Goal: Information Seeking & Learning: Learn about a topic

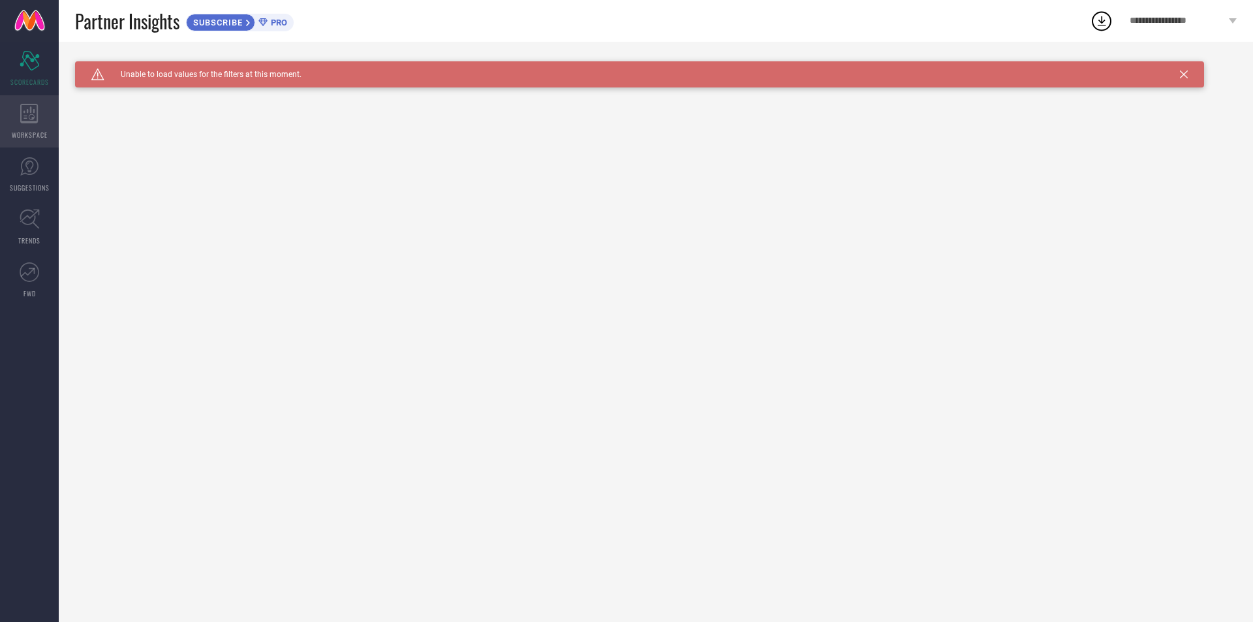
click at [43, 115] on div "WORKSPACE" at bounding box center [29, 121] width 59 height 52
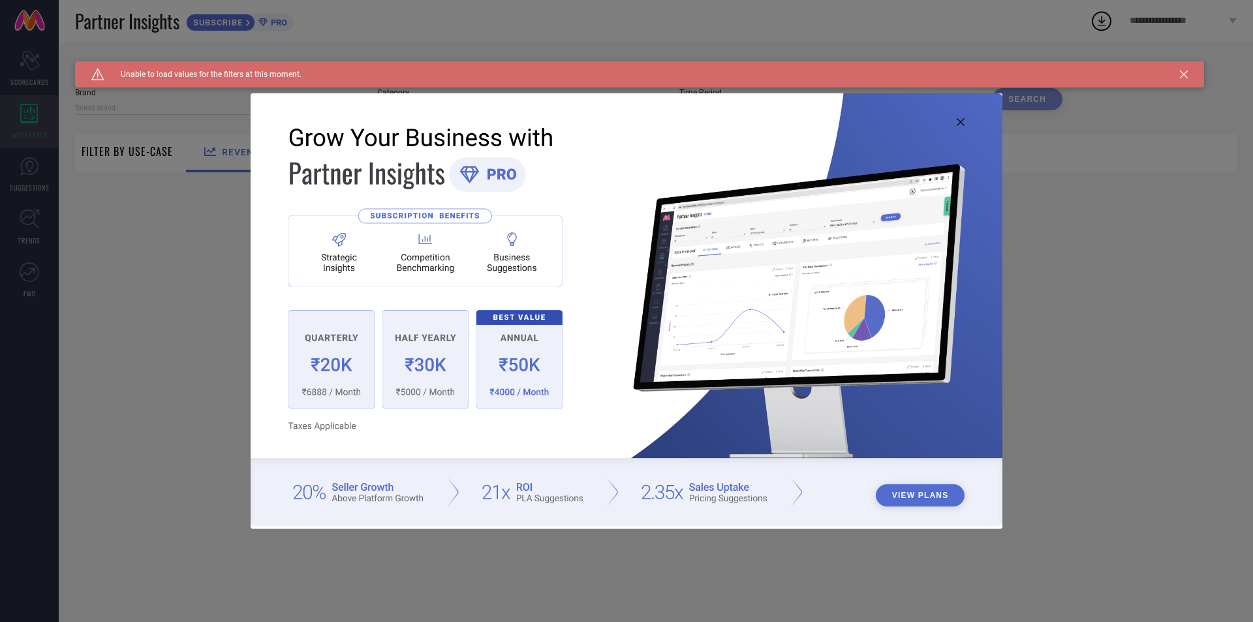
type input "1 STOP FASHION"
type input "All"
click at [962, 117] on img at bounding box center [627, 309] width 752 height 432
click at [960, 127] on img at bounding box center [627, 309] width 752 height 432
click at [959, 125] on icon at bounding box center [961, 122] width 8 height 8
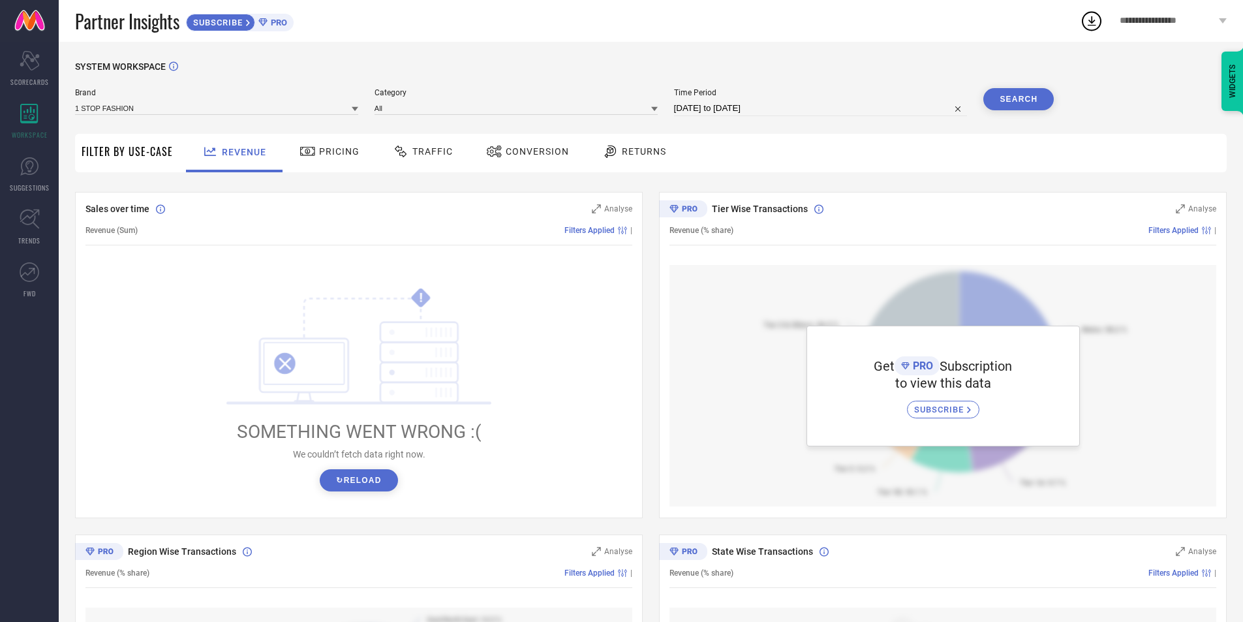
click at [308, 151] on icon at bounding box center [308, 152] width 16 height 16
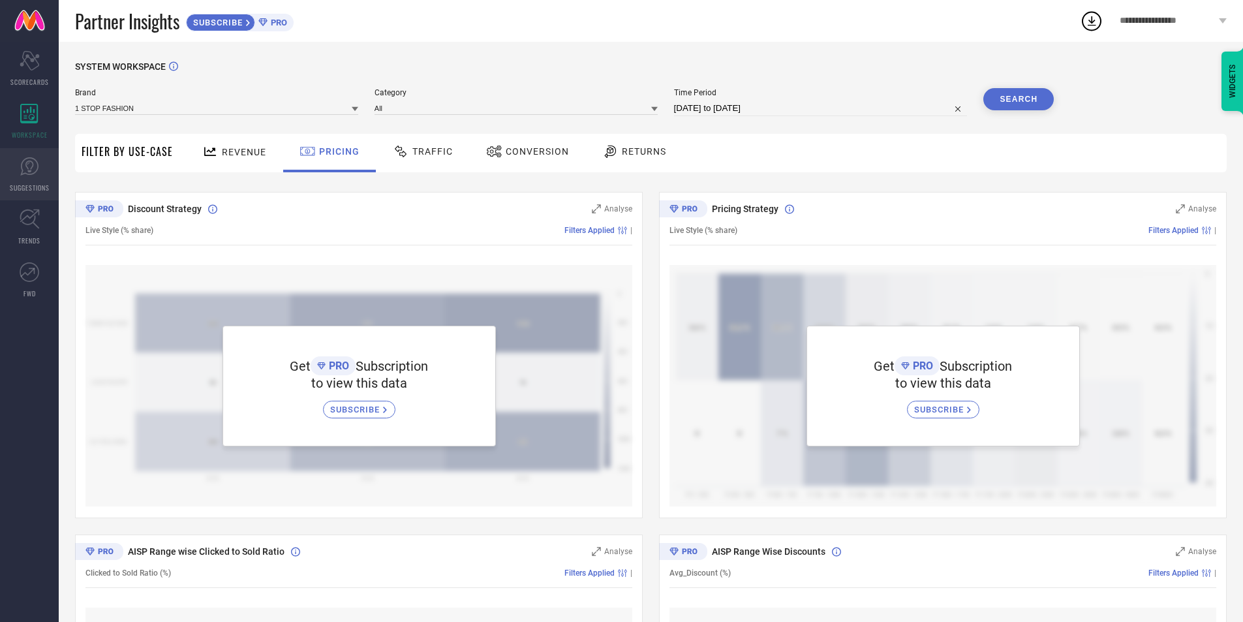
click at [55, 177] on link "SUGGESTIONS" at bounding box center [29, 174] width 59 height 52
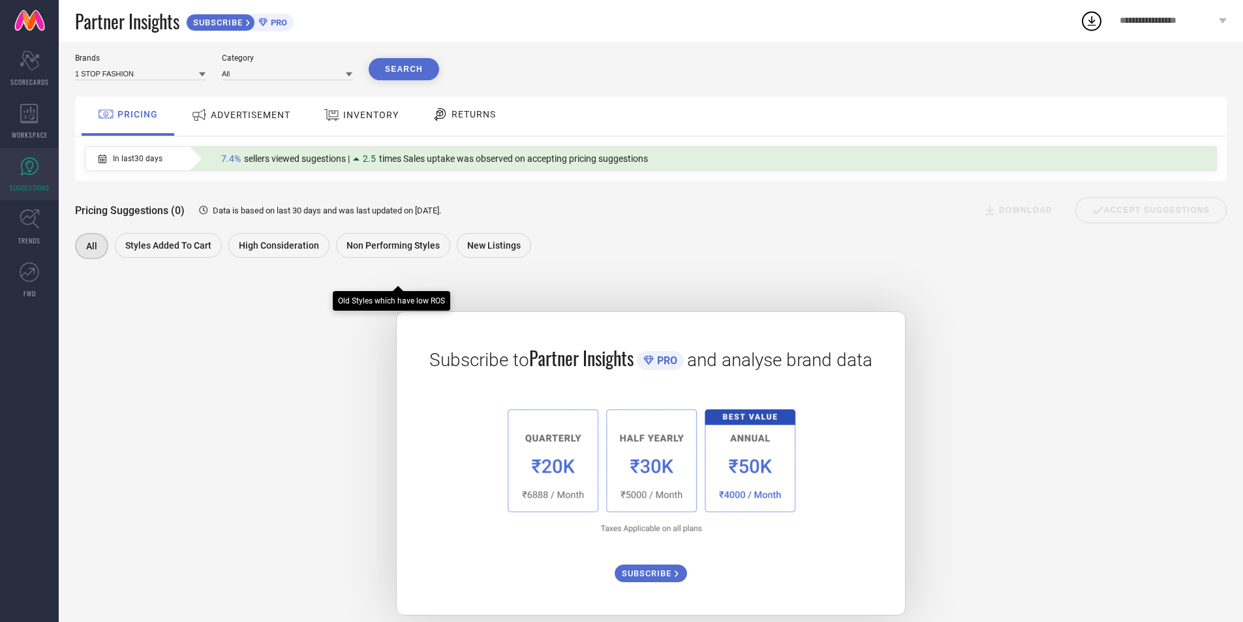
scroll to position [51, 0]
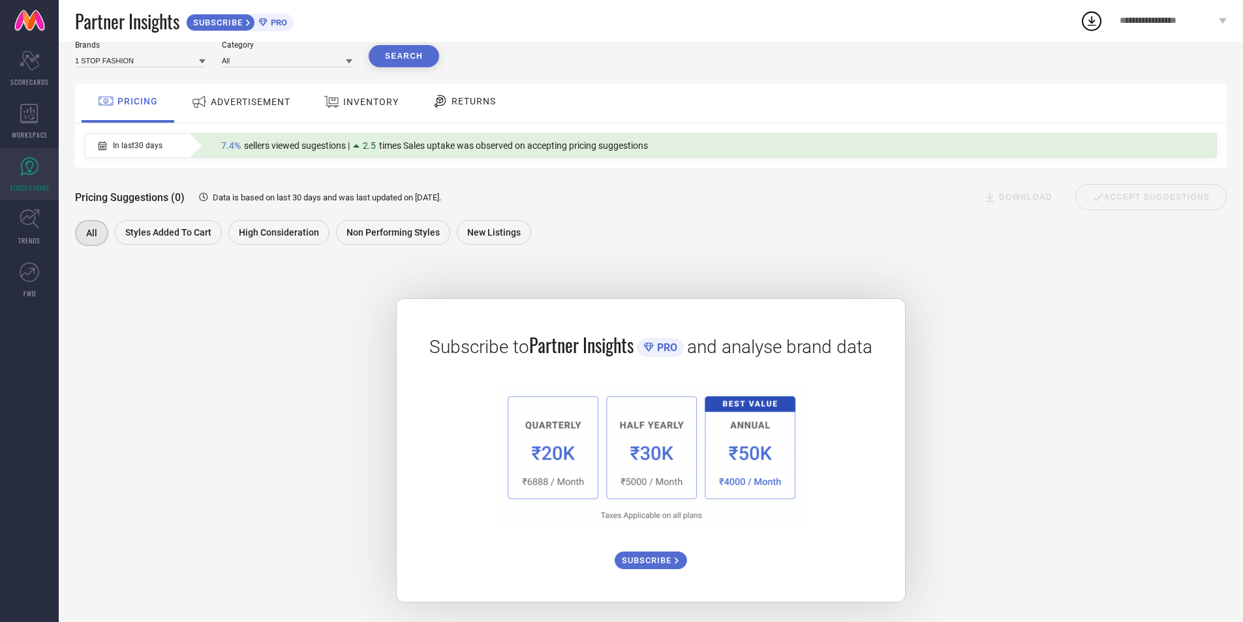
click at [250, 109] on div "ADVERTISEMENT" at bounding box center [241, 101] width 106 height 23
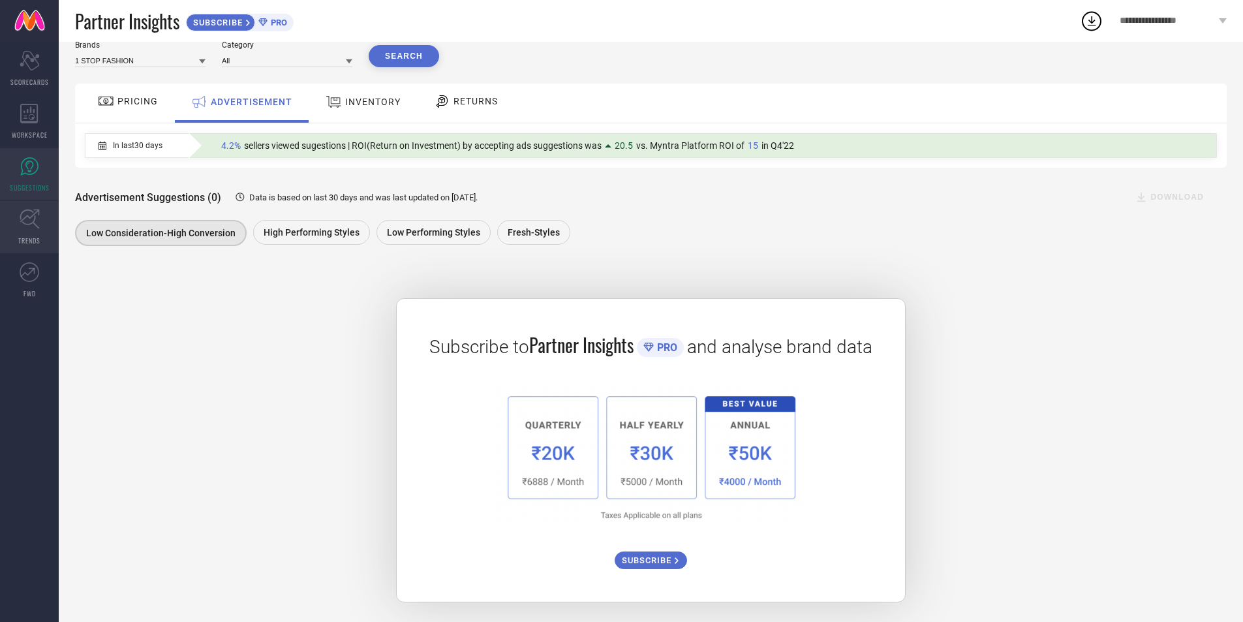
click at [51, 216] on link "TRENDS" at bounding box center [29, 227] width 59 height 52
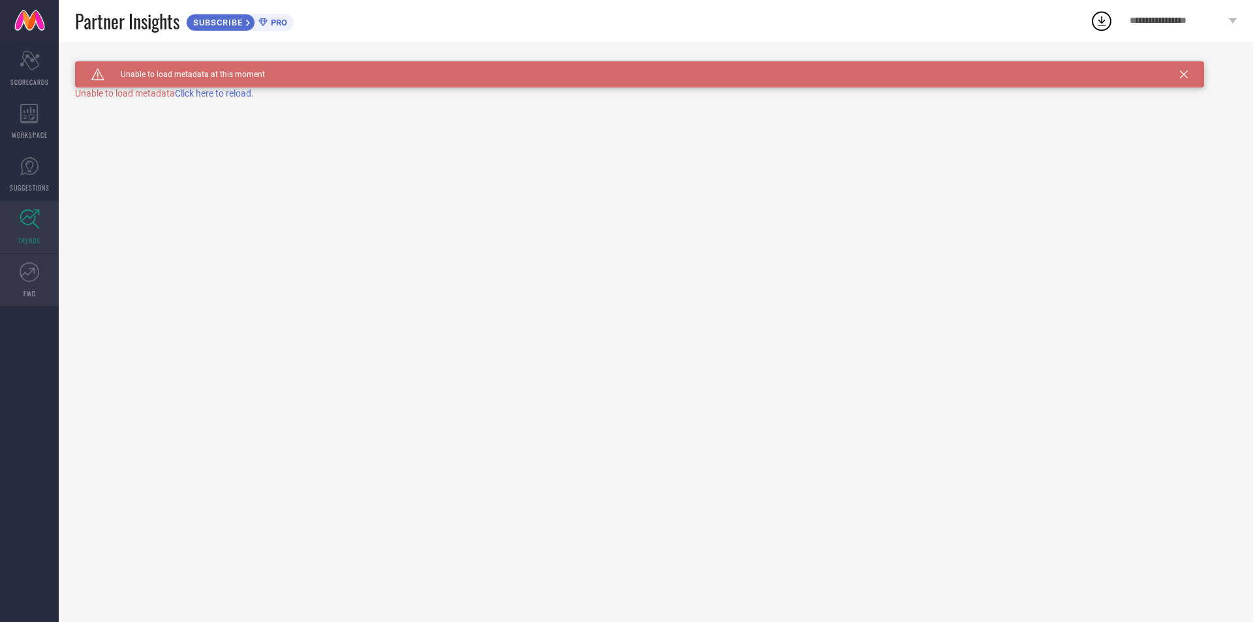
click at [38, 269] on icon at bounding box center [30, 272] width 20 height 20
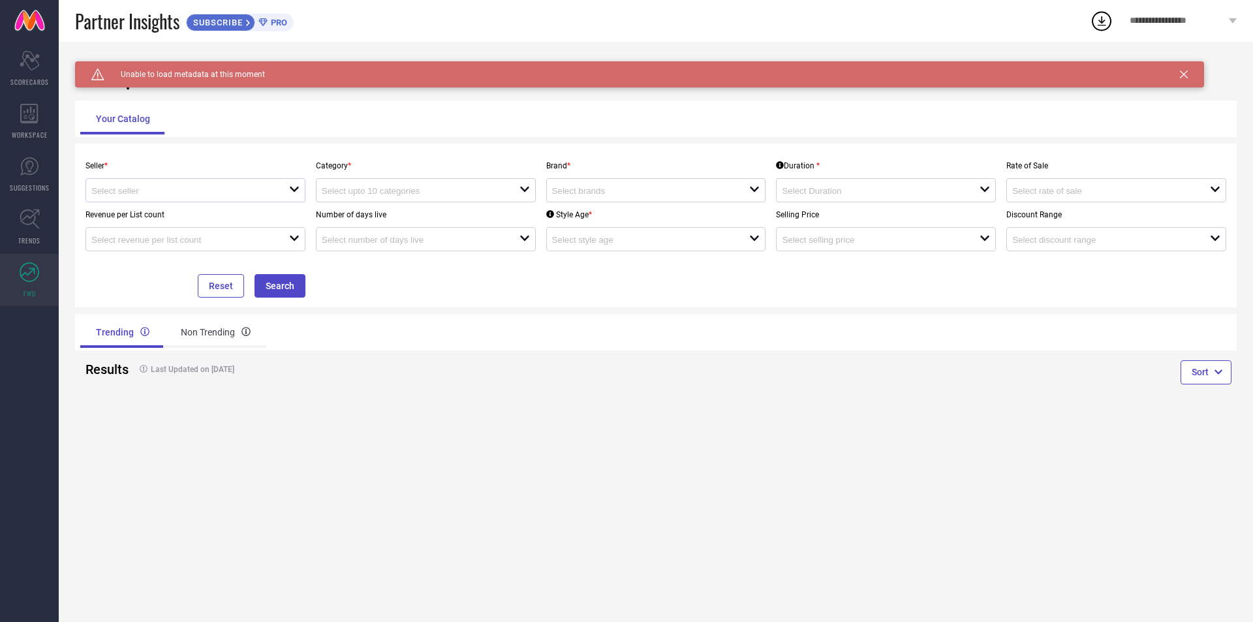
click at [279, 184] on div "open" at bounding box center [195, 190] width 220 height 24
click at [267, 221] on li "Myntra ( MINT_1 )" at bounding box center [195, 215] width 219 height 23
type input "Myntra ( MINT_1 )"
click at [597, 194] on input at bounding box center [641, 191] width 178 height 10
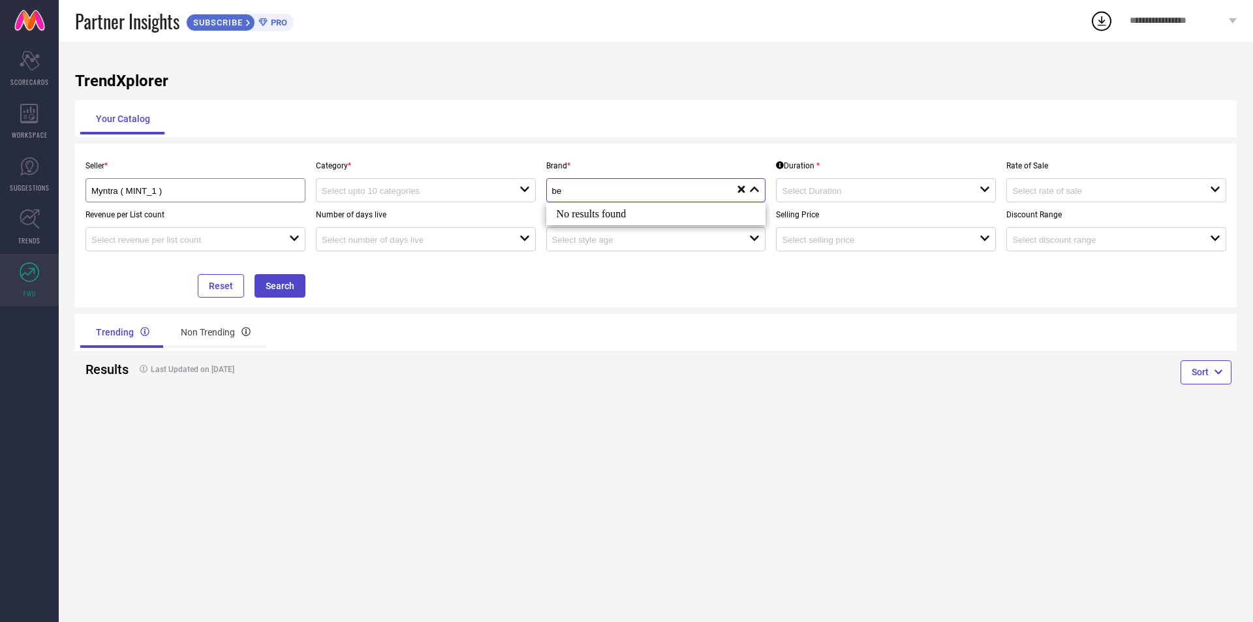
type input "b"
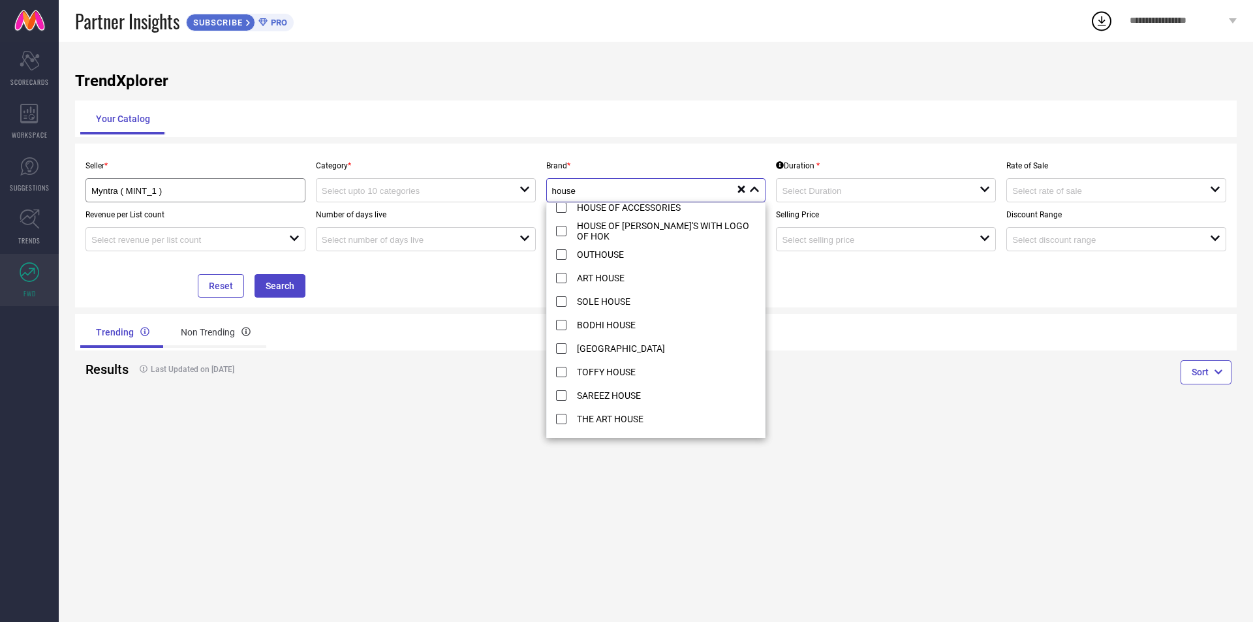
scroll to position [608, 0]
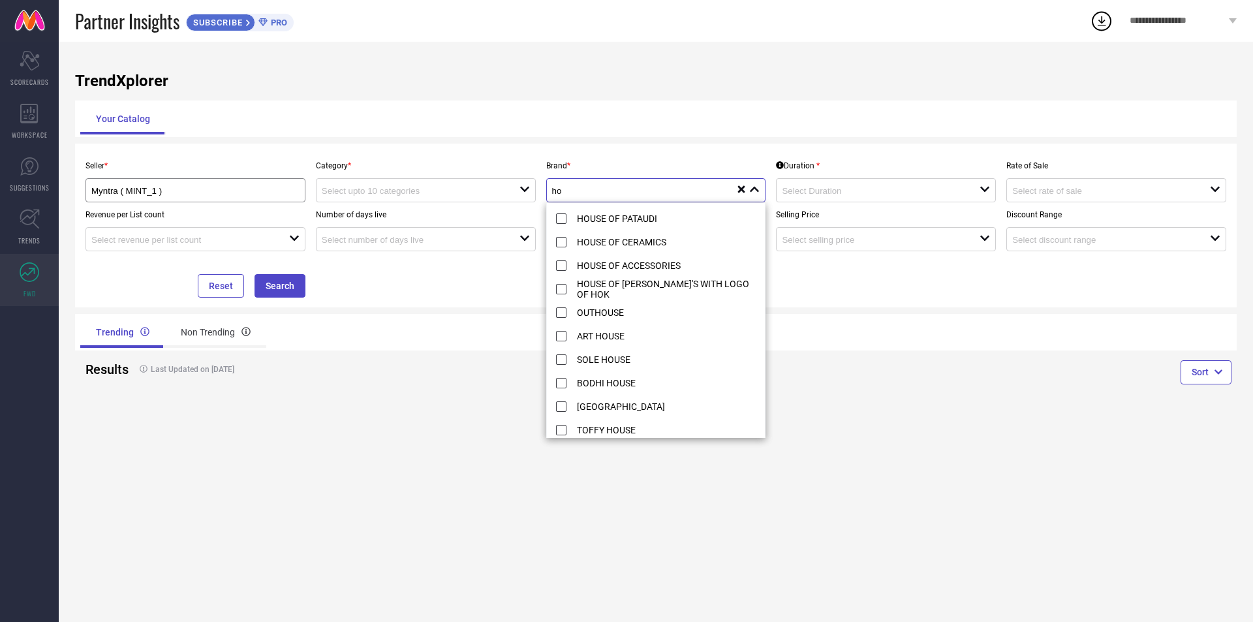
type input "h"
type input "t"
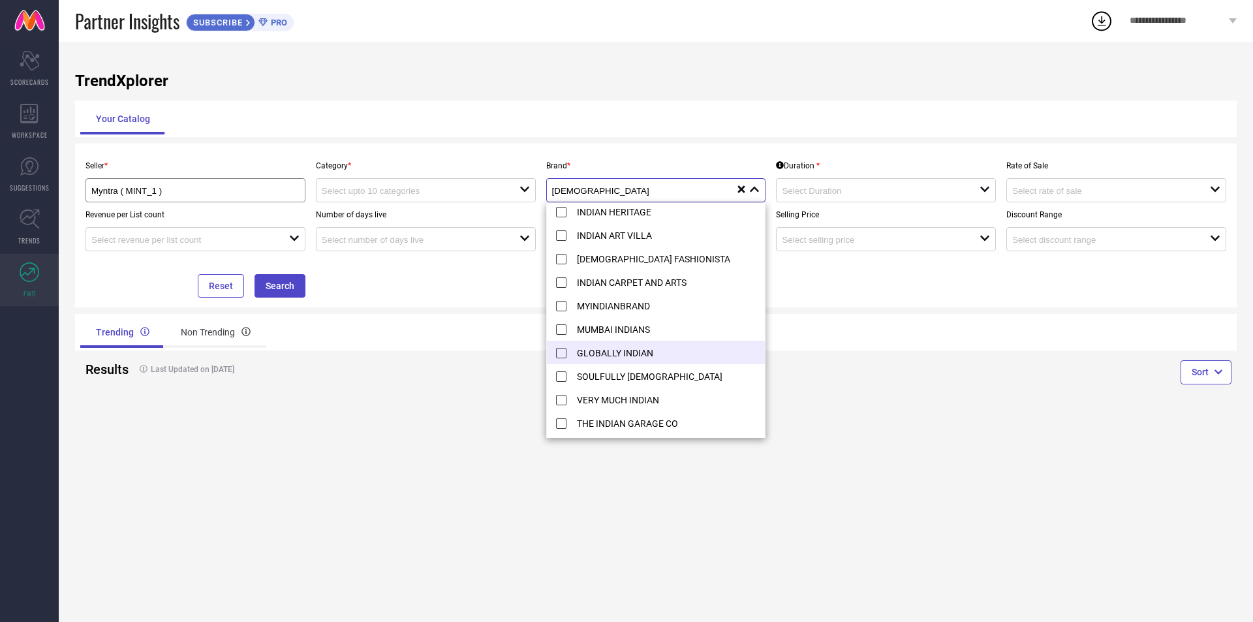
scroll to position [308, 0]
type input "[DEMOGRAPHIC_DATA]"
click at [641, 217] on li "INDIAN HERITAGE" at bounding box center [656, 212] width 219 height 23
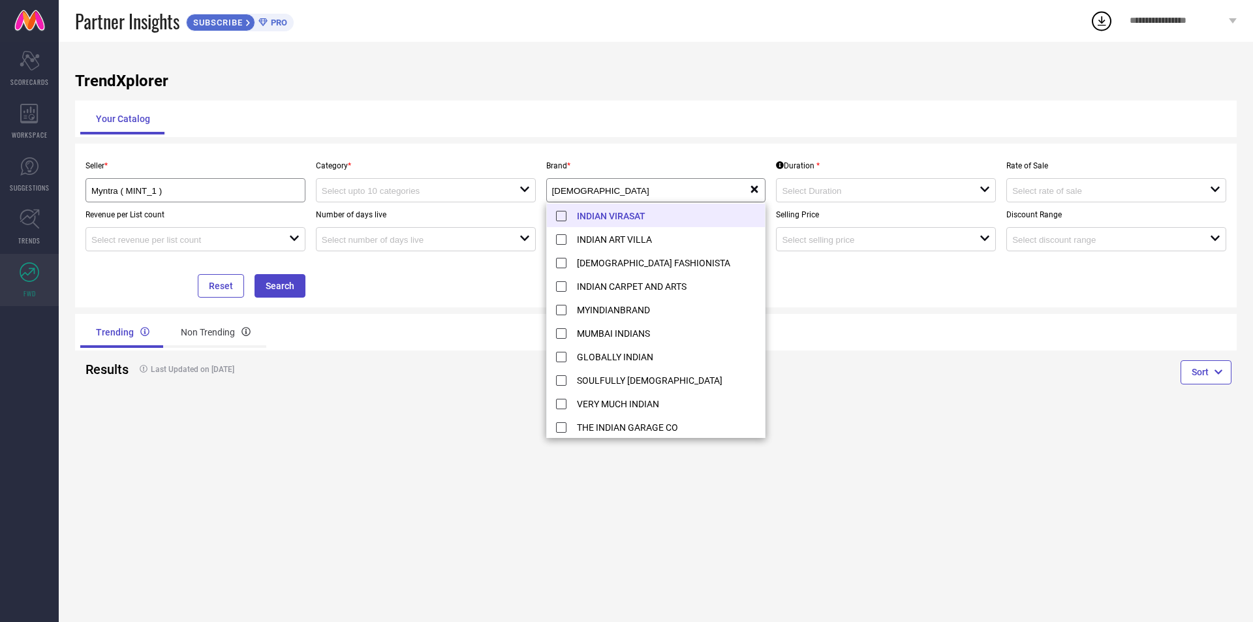
click at [561, 213] on li "INDIAN VIRASAT" at bounding box center [656, 215] width 219 height 23
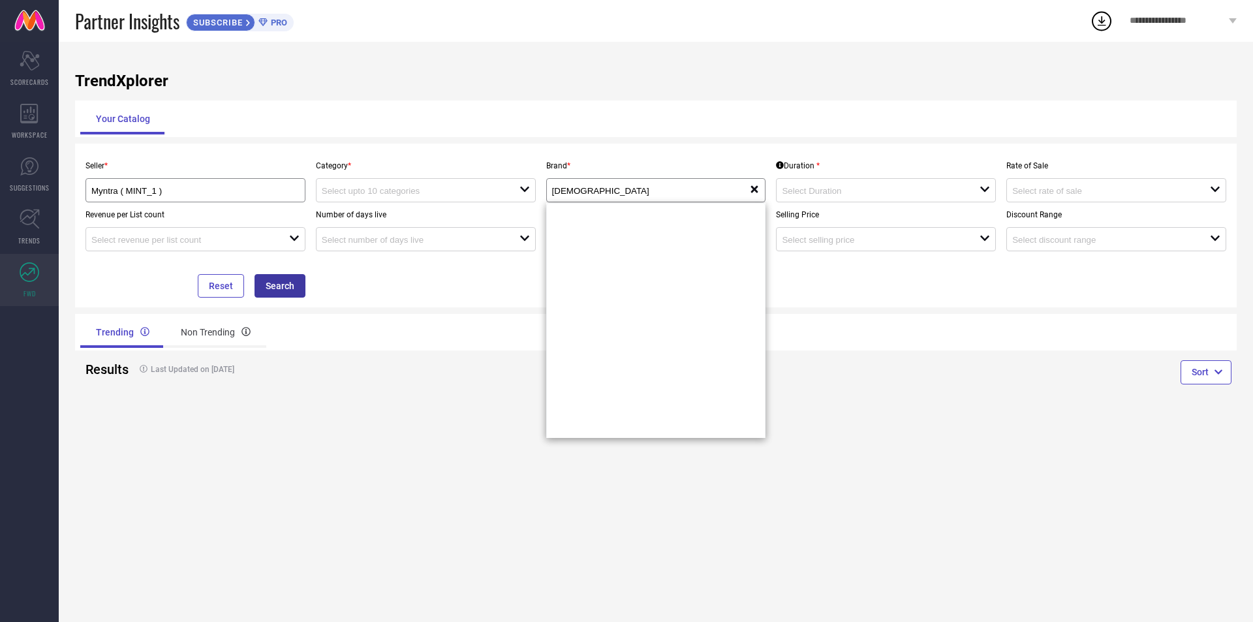
click at [291, 282] on button "Search" at bounding box center [279, 285] width 51 height 23
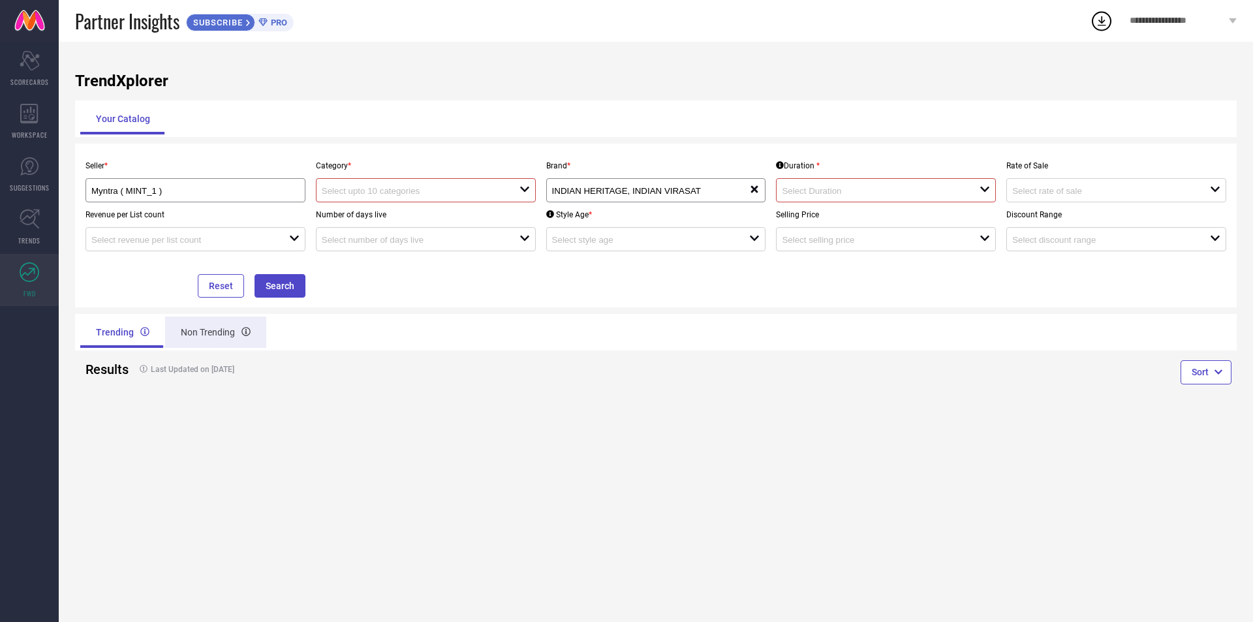
click at [208, 335] on div "Non Trending" at bounding box center [215, 331] width 101 height 31
click at [116, 338] on div "Trending" at bounding box center [121, 331] width 82 height 31
